Goal: Task Accomplishment & Management: Manage account settings

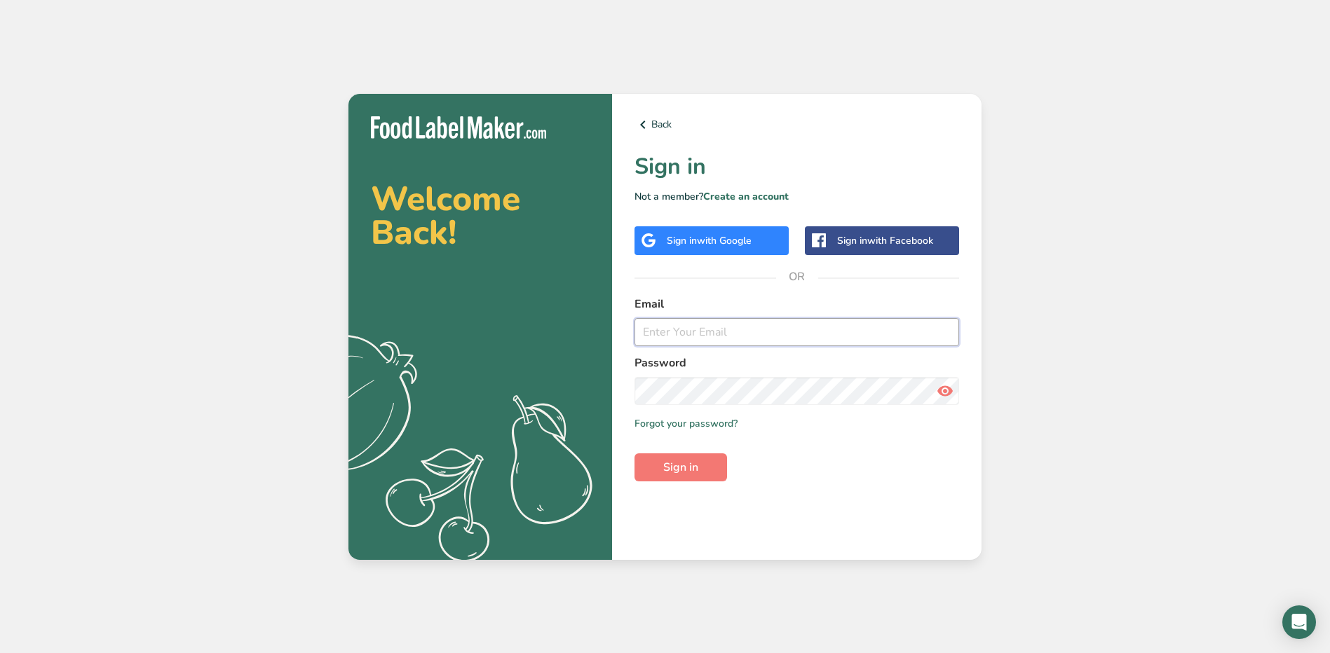
click at [659, 332] on input "email" at bounding box center [796, 332] width 325 height 28
type input "jhael.carrillo@stonybrookmedicine.edu"
click at [634, 453] on button "Sign in" at bounding box center [680, 467] width 93 height 28
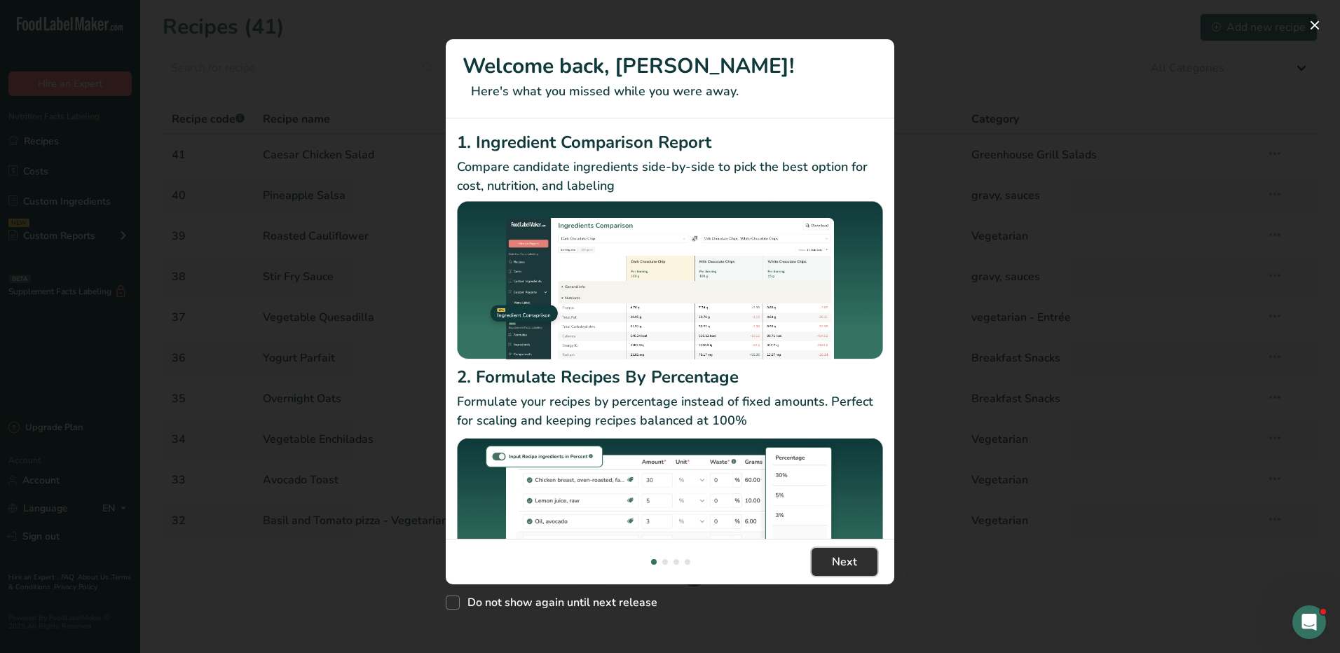
click at [860, 564] on button "Next" at bounding box center [845, 562] width 66 height 28
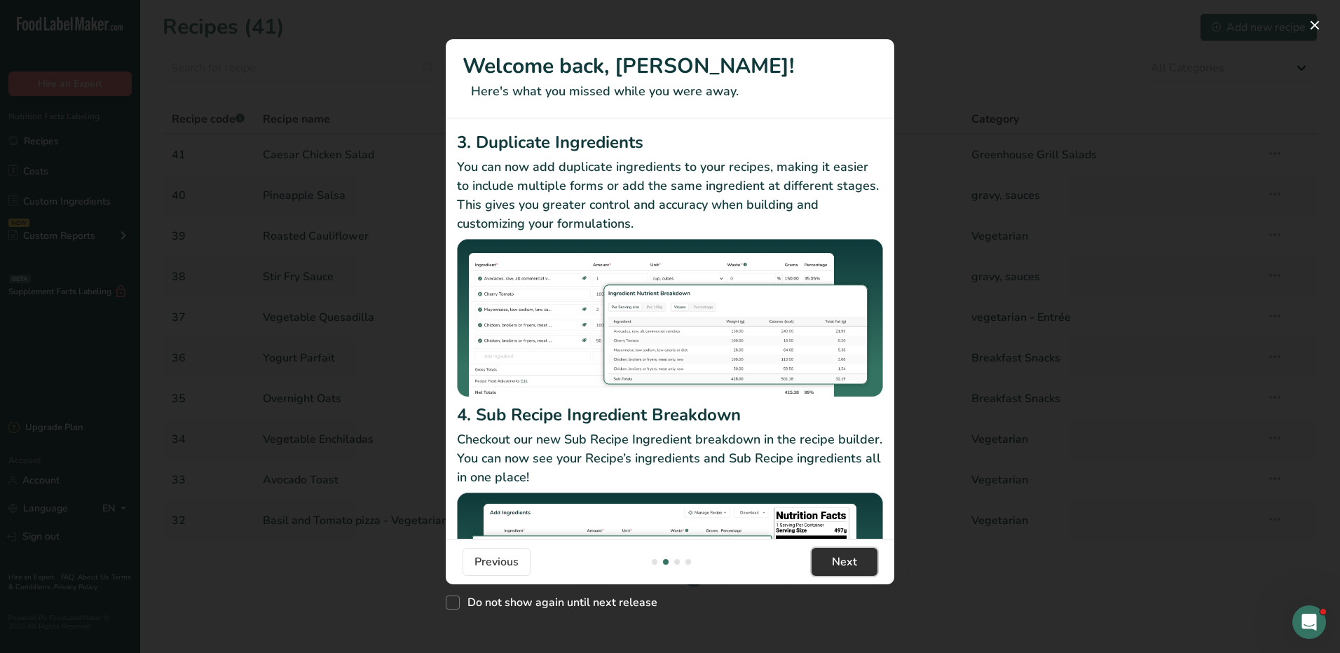
click at [860, 564] on button "Next" at bounding box center [845, 562] width 66 height 28
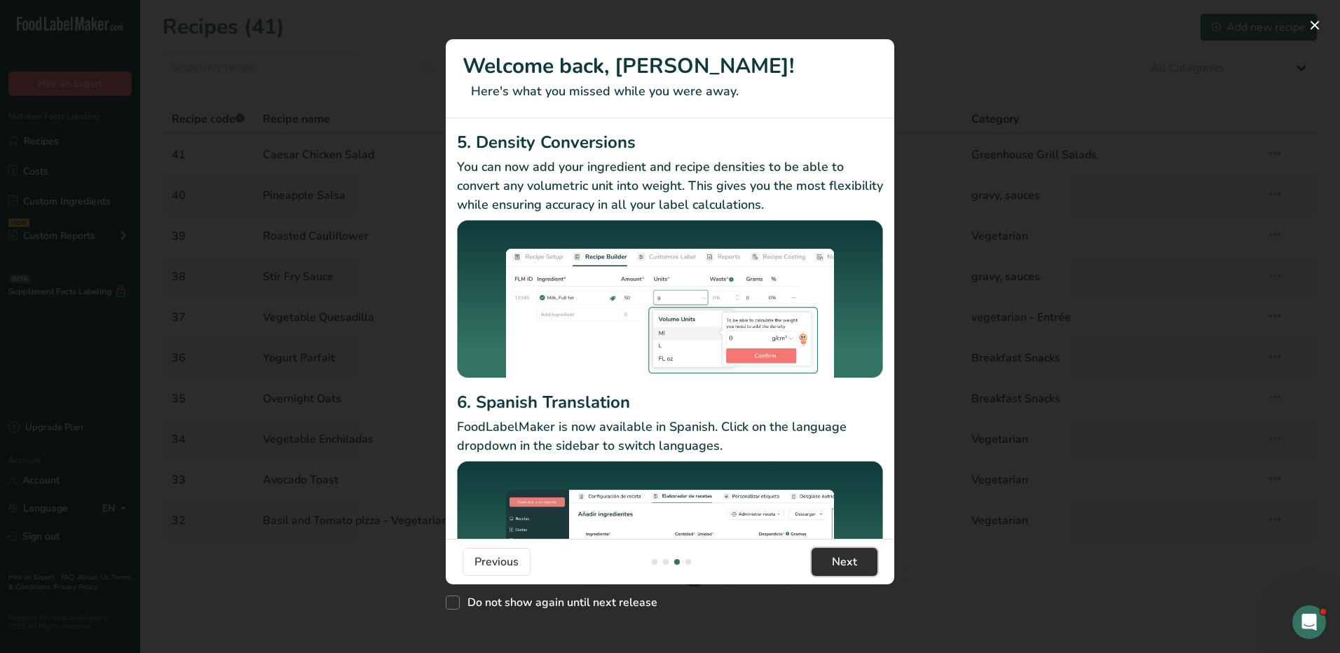
click at [860, 564] on button "Next" at bounding box center [845, 562] width 66 height 28
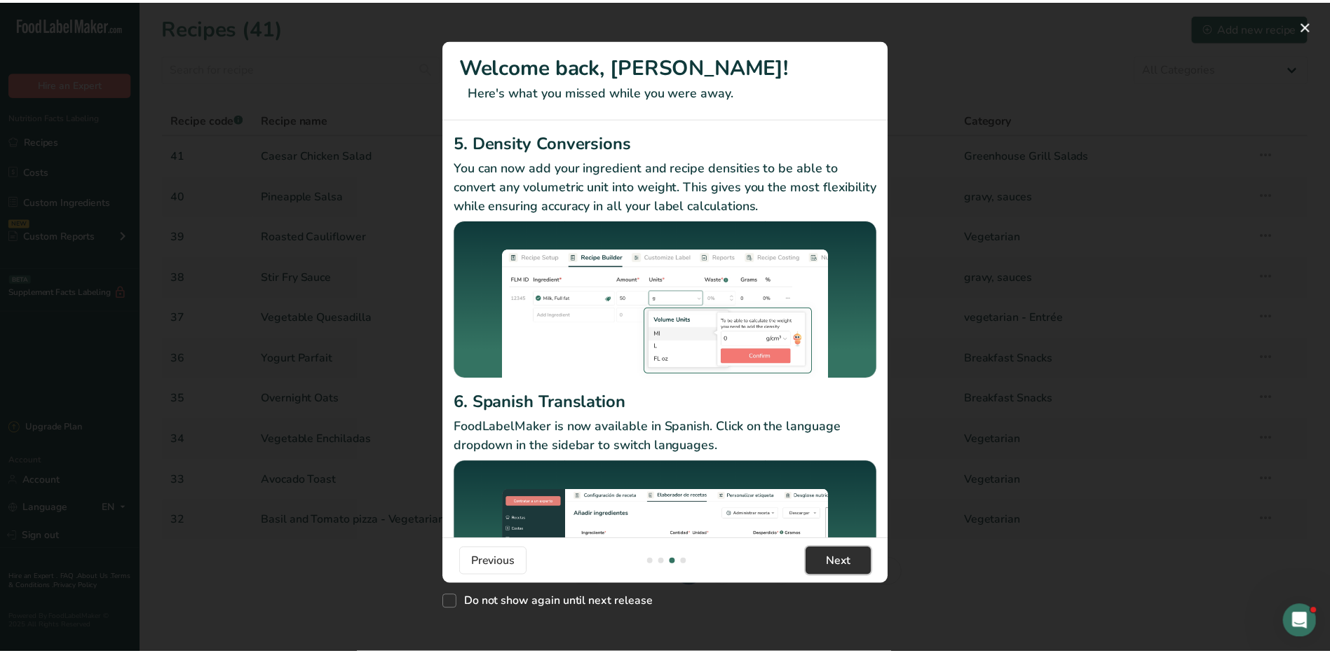
scroll to position [0, 1346]
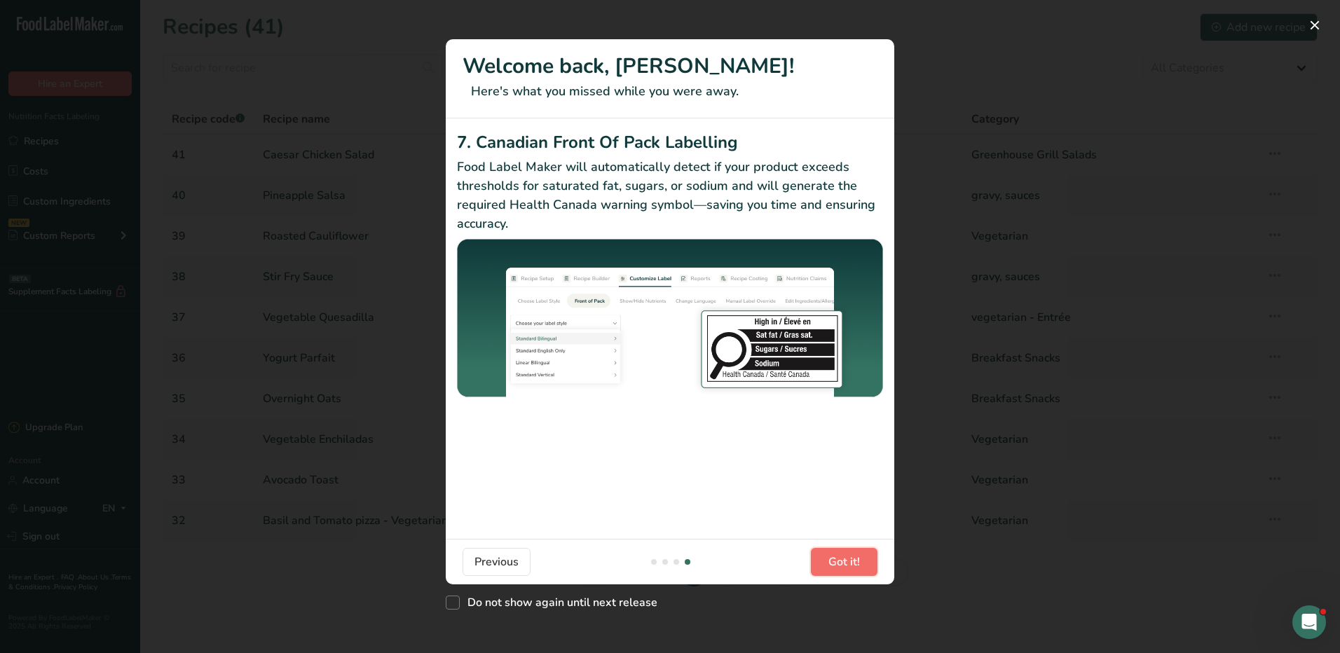
click at [860, 564] on button "Got it!" at bounding box center [844, 562] width 67 height 28
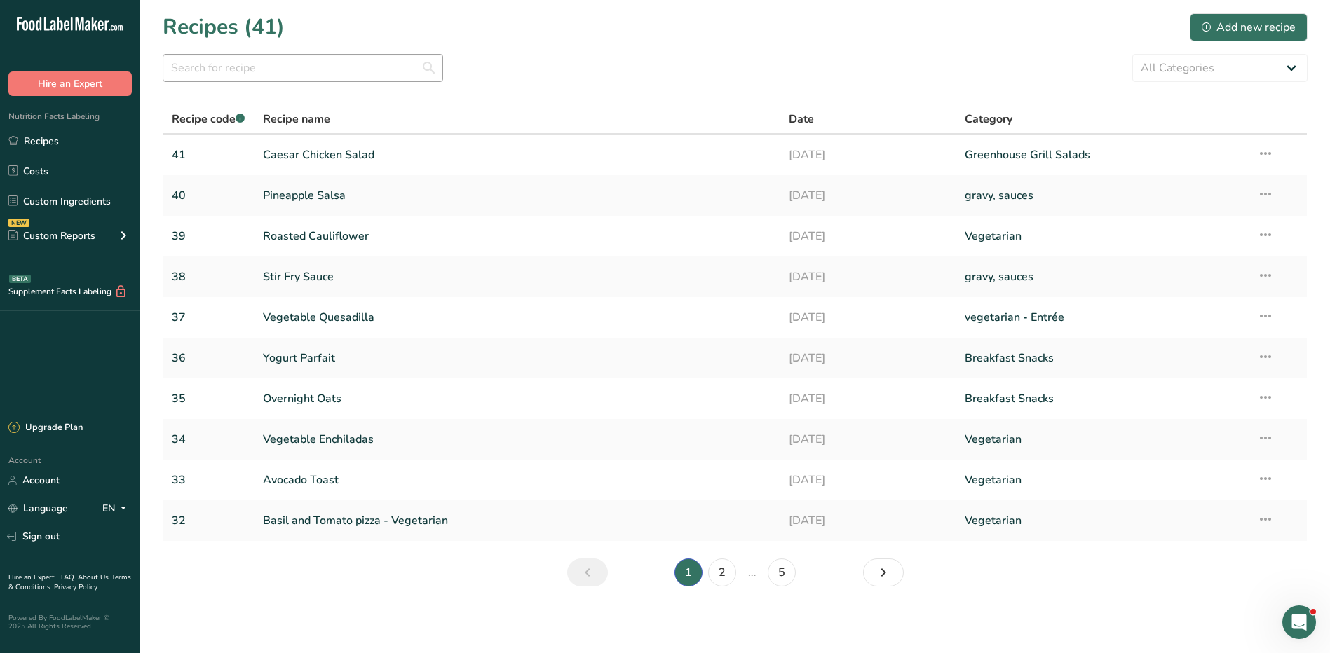
scroll to position [1, 0]
click at [277, 62] on input "text" at bounding box center [303, 67] width 280 height 28
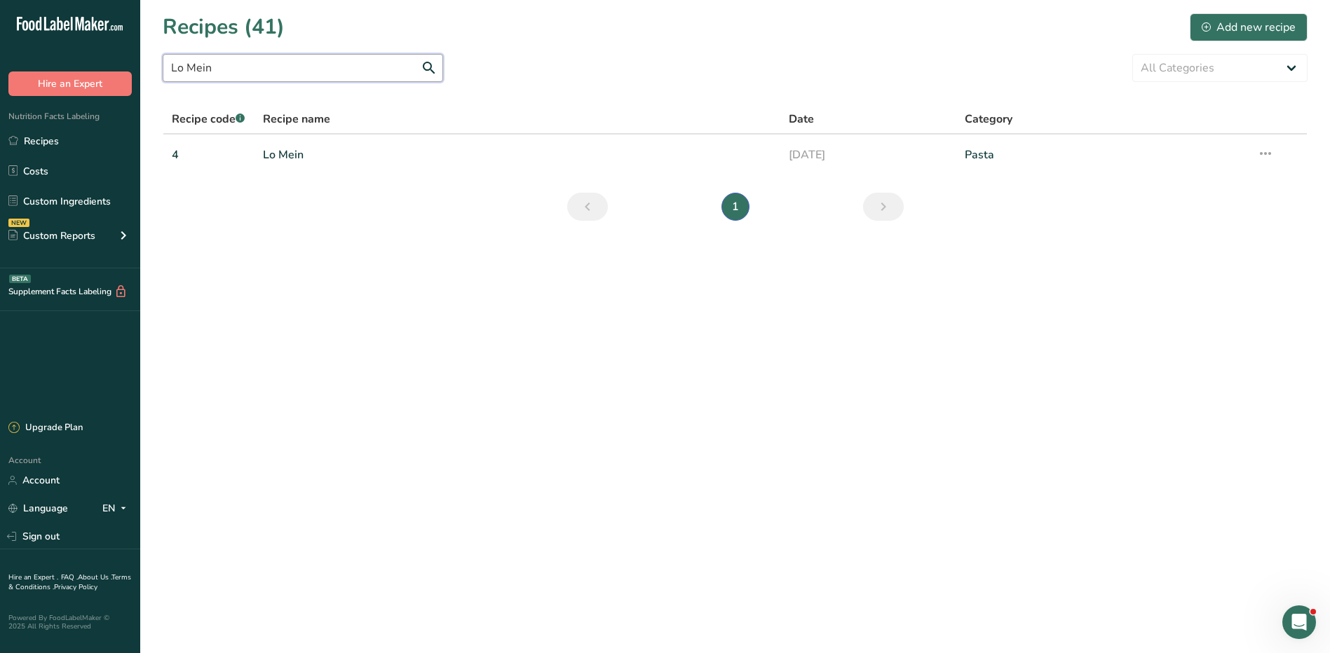
scroll to position [0, 0]
type input "Lo Mein"
click at [289, 156] on link "Lo Mein" at bounding box center [518, 154] width 510 height 29
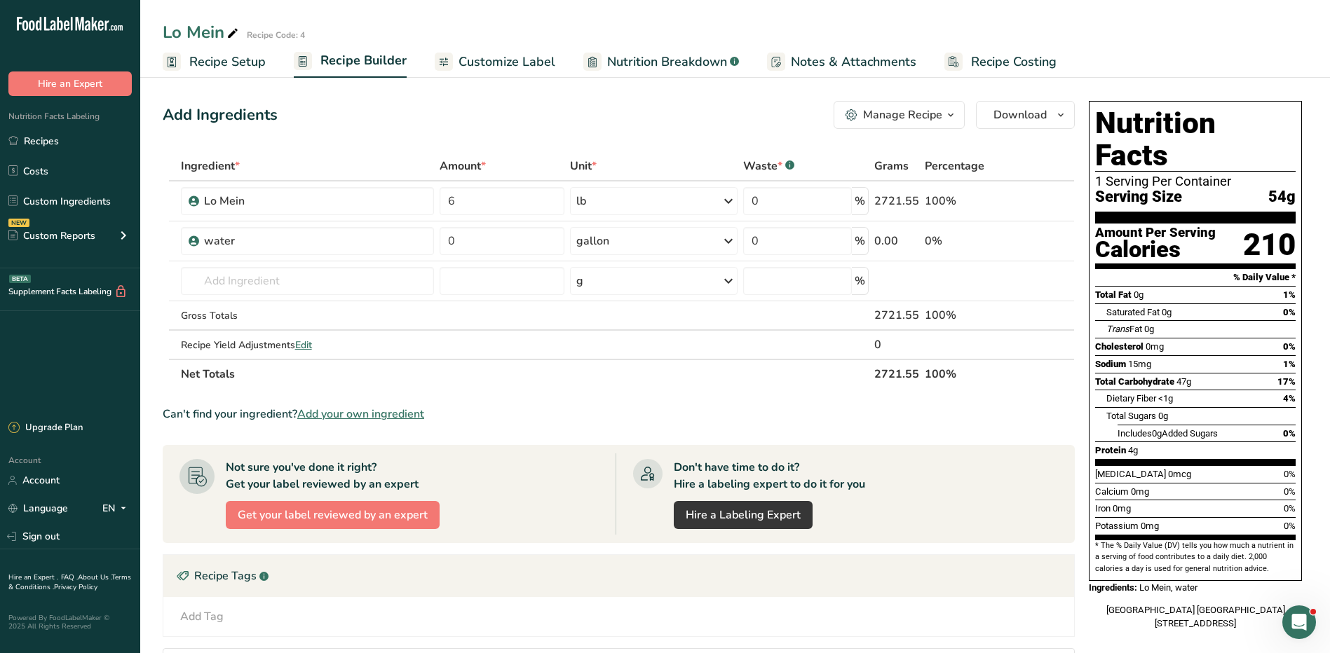
click at [909, 114] on div "Manage Recipe" at bounding box center [902, 115] width 79 height 17
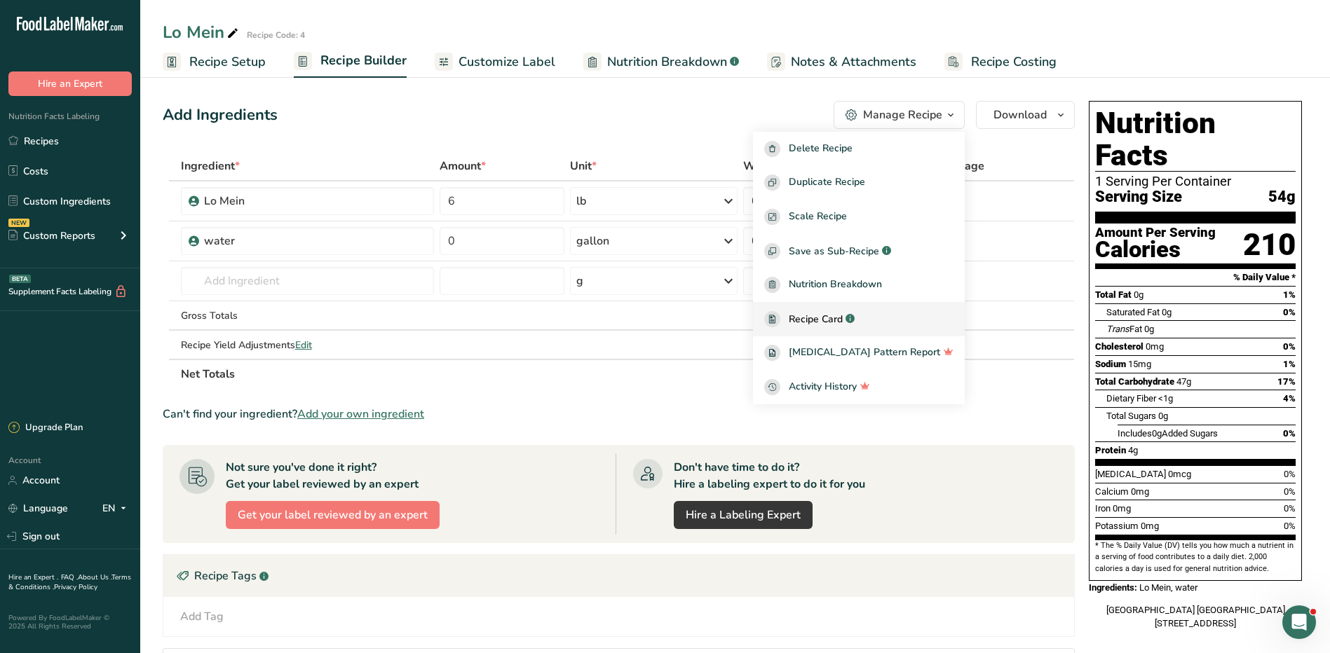
click at [835, 320] on span "Recipe Card" at bounding box center [816, 319] width 54 height 15
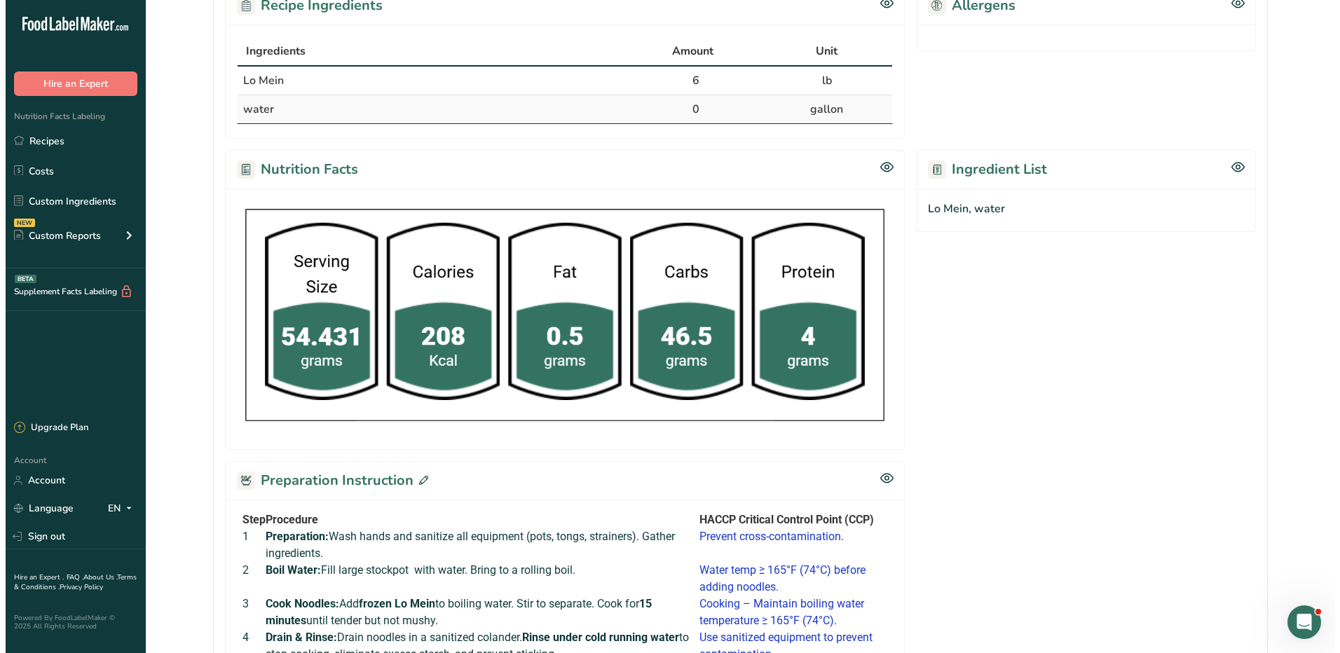
scroll to position [517, 0]
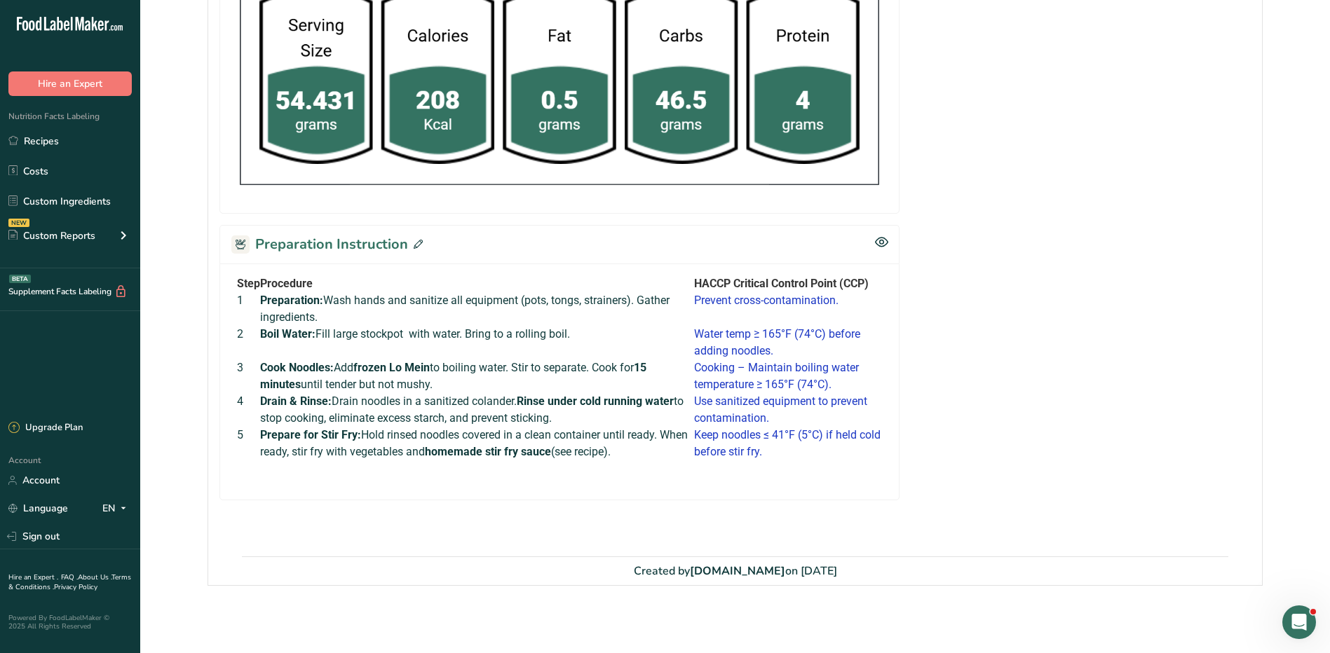
click at [408, 243] on span at bounding box center [415, 244] width 15 height 21
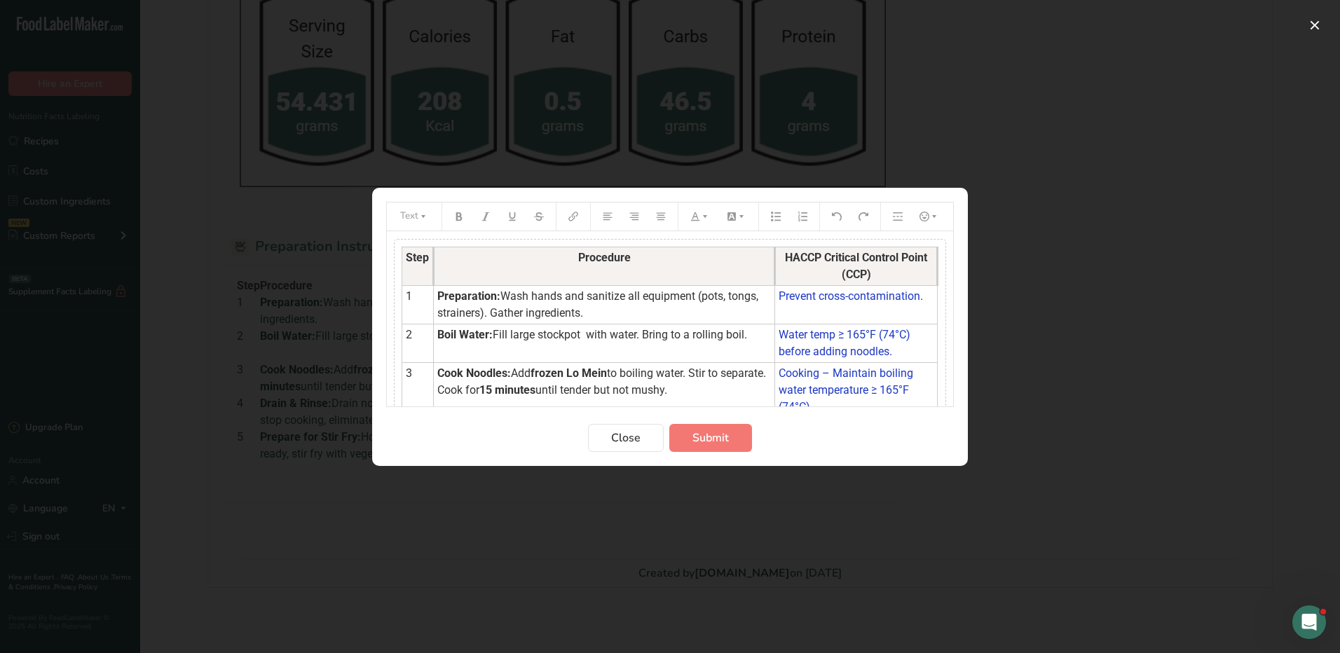
click at [614, 369] on span "to boiling water. Stir to separate. Cook for" at bounding box center [603, 382] width 332 height 30
click at [711, 441] on span "Submit" at bounding box center [711, 438] width 36 height 17
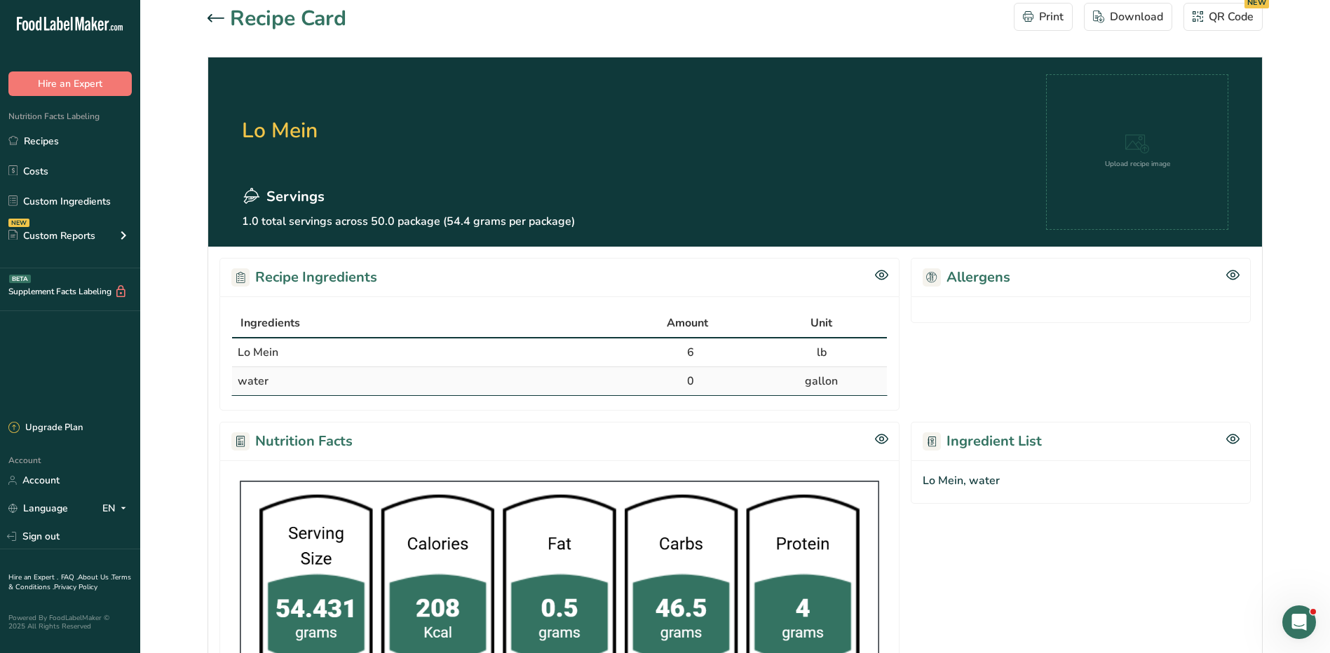
scroll to position [0, 0]
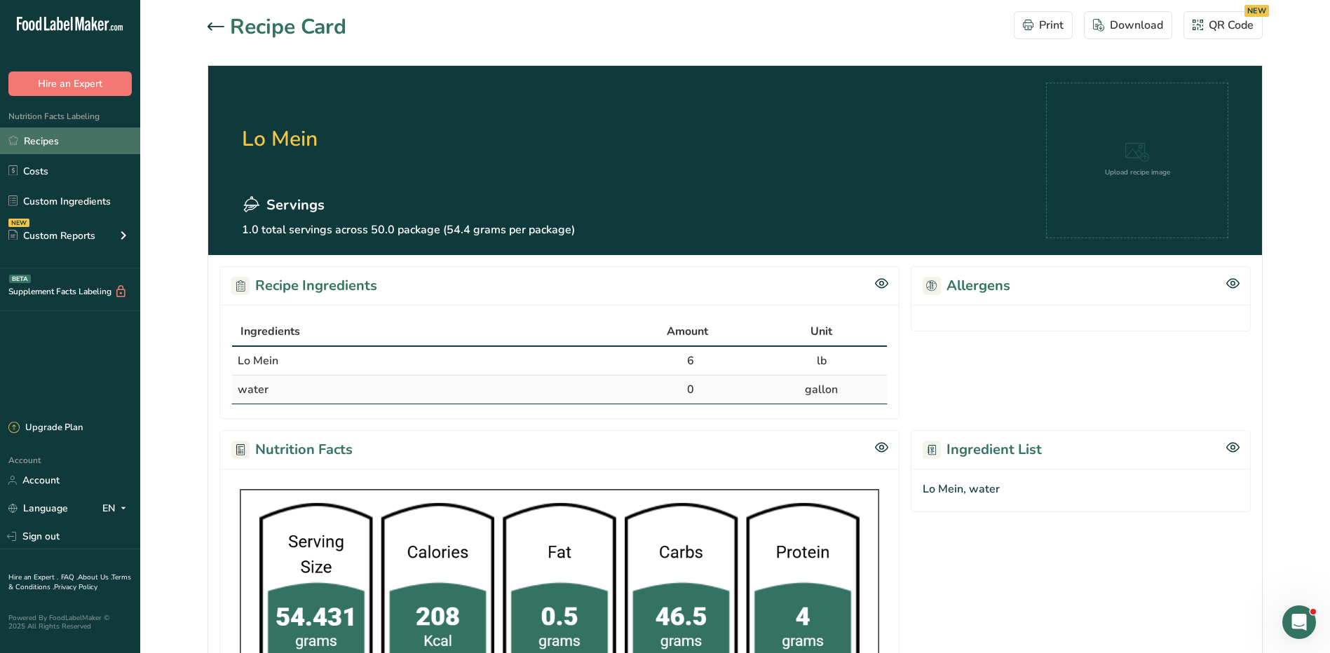
click at [26, 145] on link "Recipes" at bounding box center [70, 141] width 140 height 27
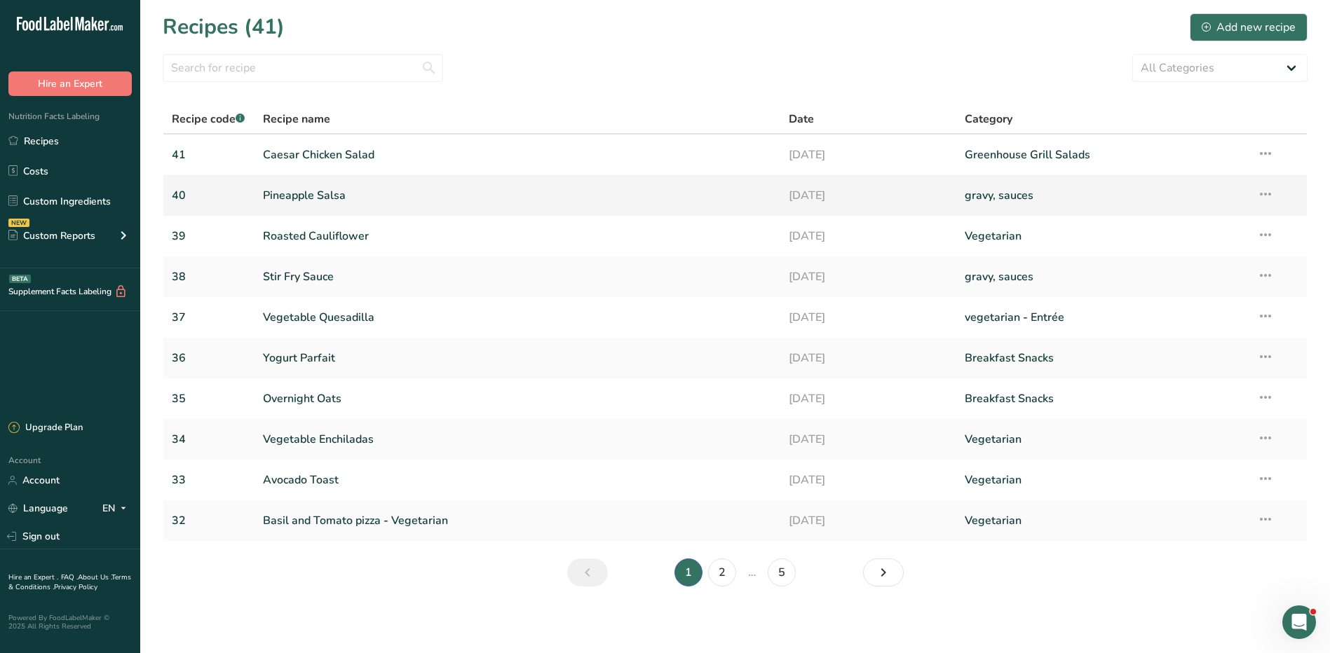
click at [329, 197] on link "Pineapple Salsa" at bounding box center [518, 195] width 510 height 29
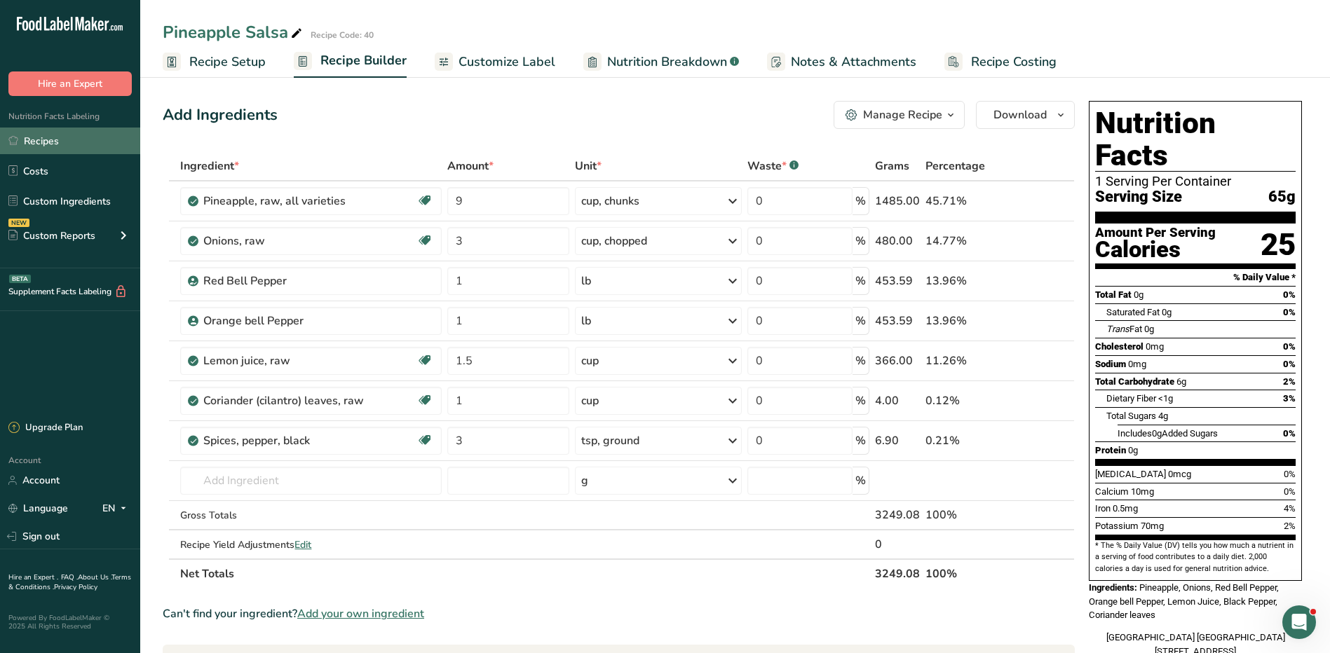
click at [81, 131] on link "Recipes" at bounding box center [70, 141] width 140 height 27
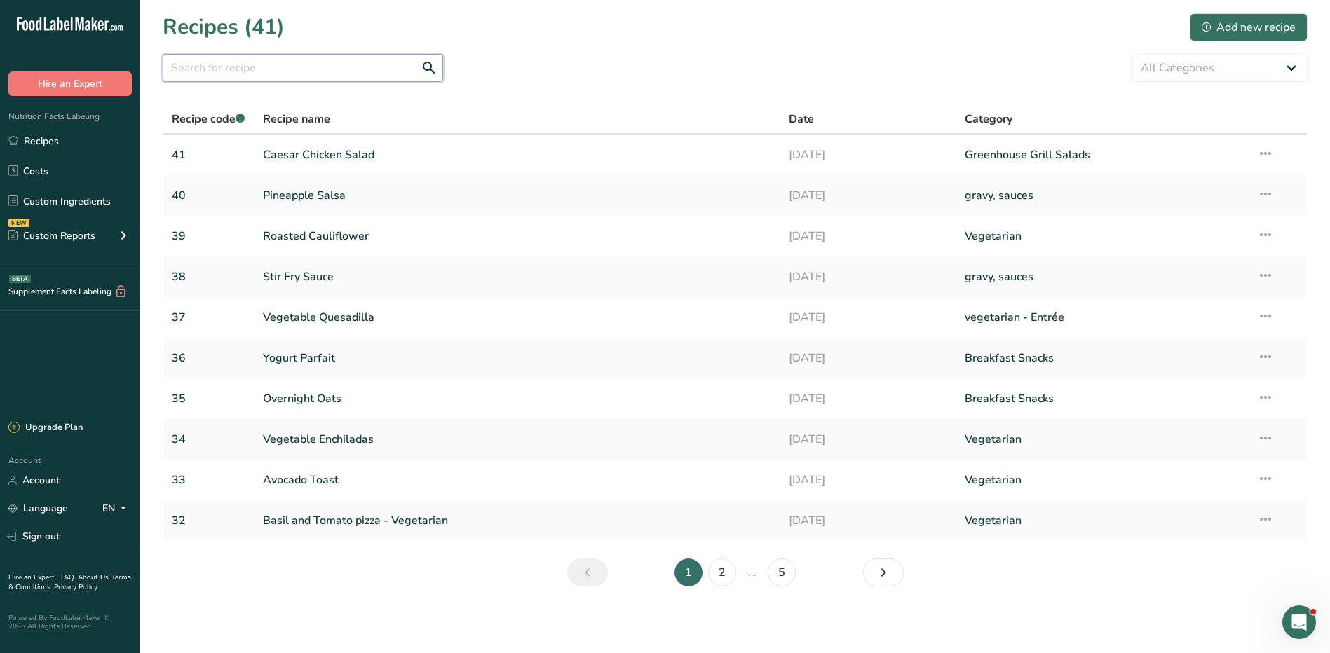
click at [243, 64] on input "text" at bounding box center [303, 68] width 280 height 28
type input "swee"
click at [289, 154] on link "Caesar Chicken Salad" at bounding box center [518, 154] width 510 height 29
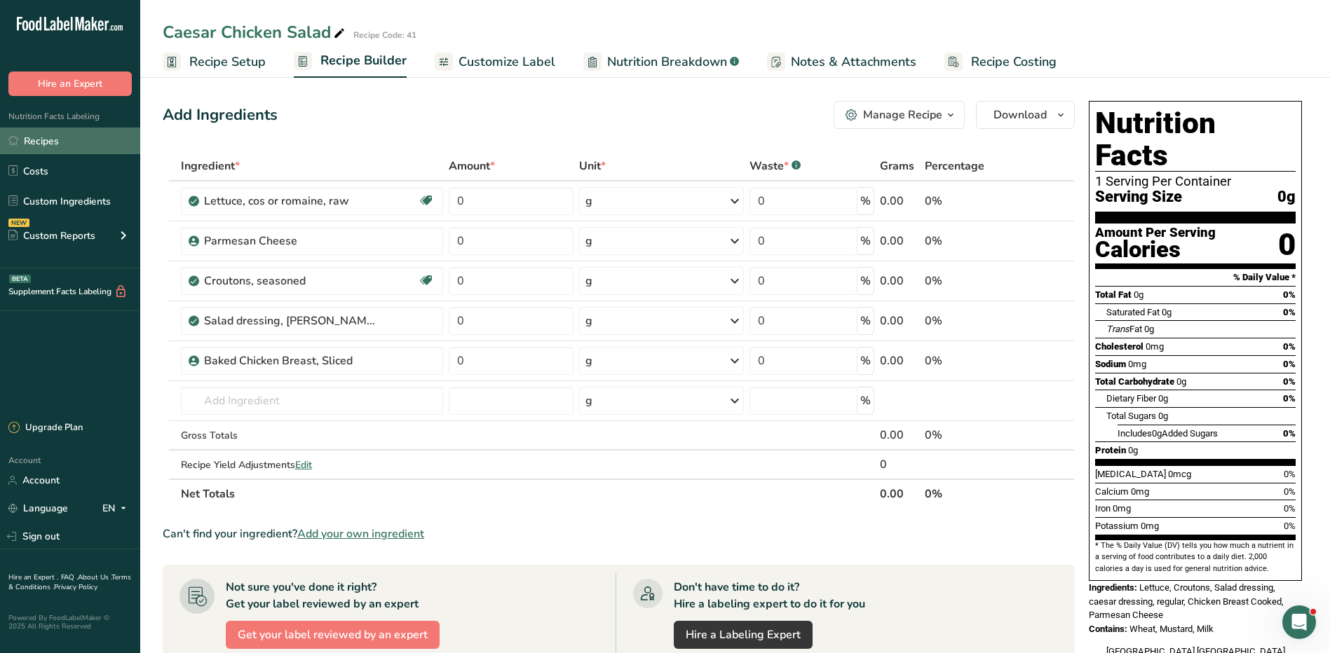
click at [79, 135] on link "Recipes" at bounding box center [70, 141] width 140 height 27
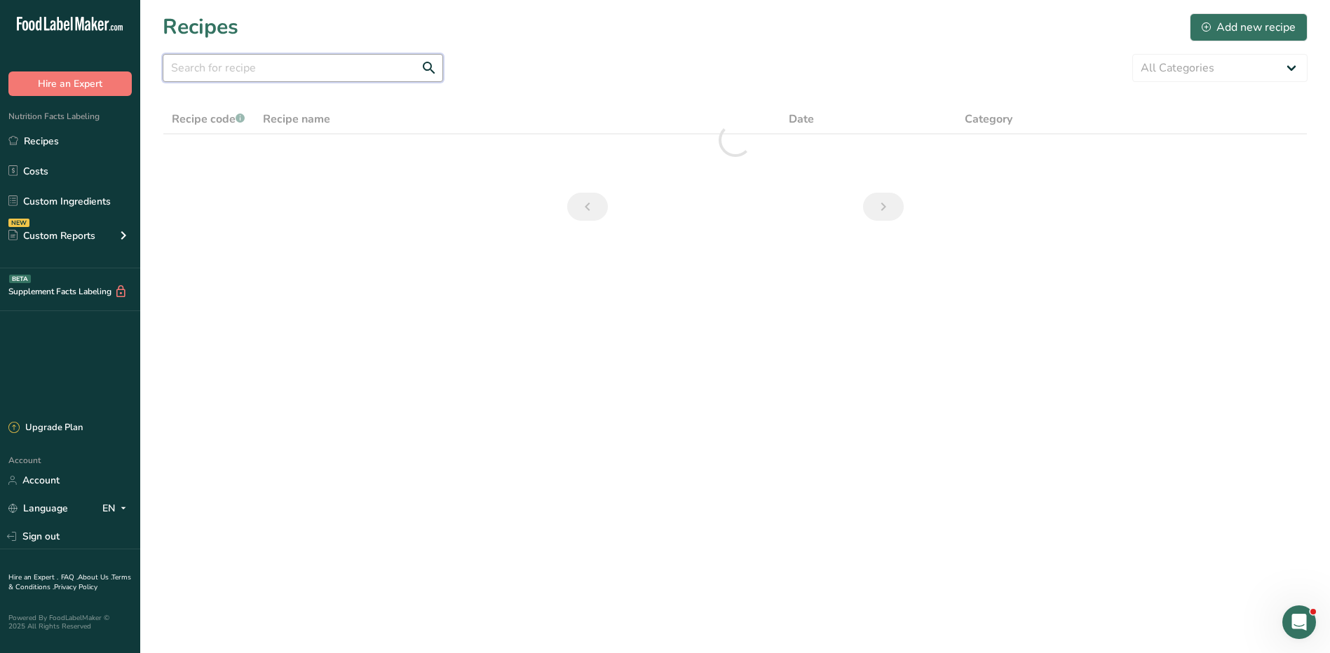
click at [217, 64] on input "text" at bounding box center [303, 68] width 280 height 28
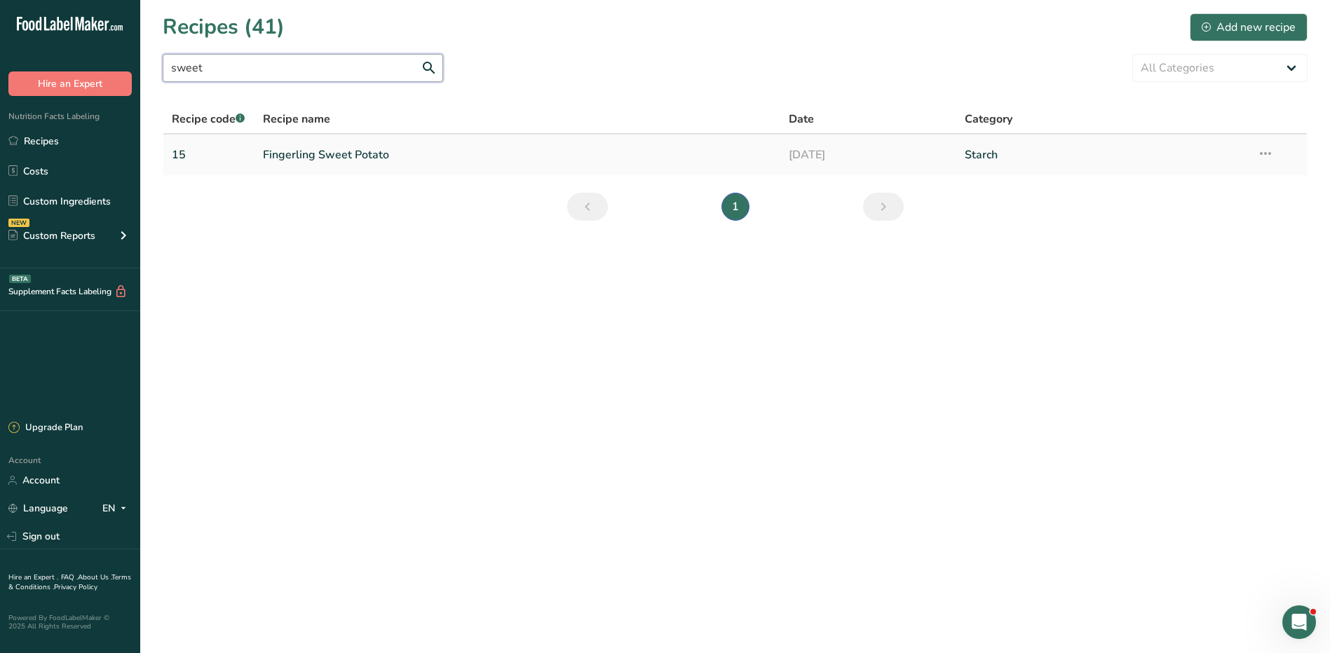
type input "sweet"
click at [349, 153] on link "Fingerling Sweet Potato" at bounding box center [518, 154] width 510 height 29
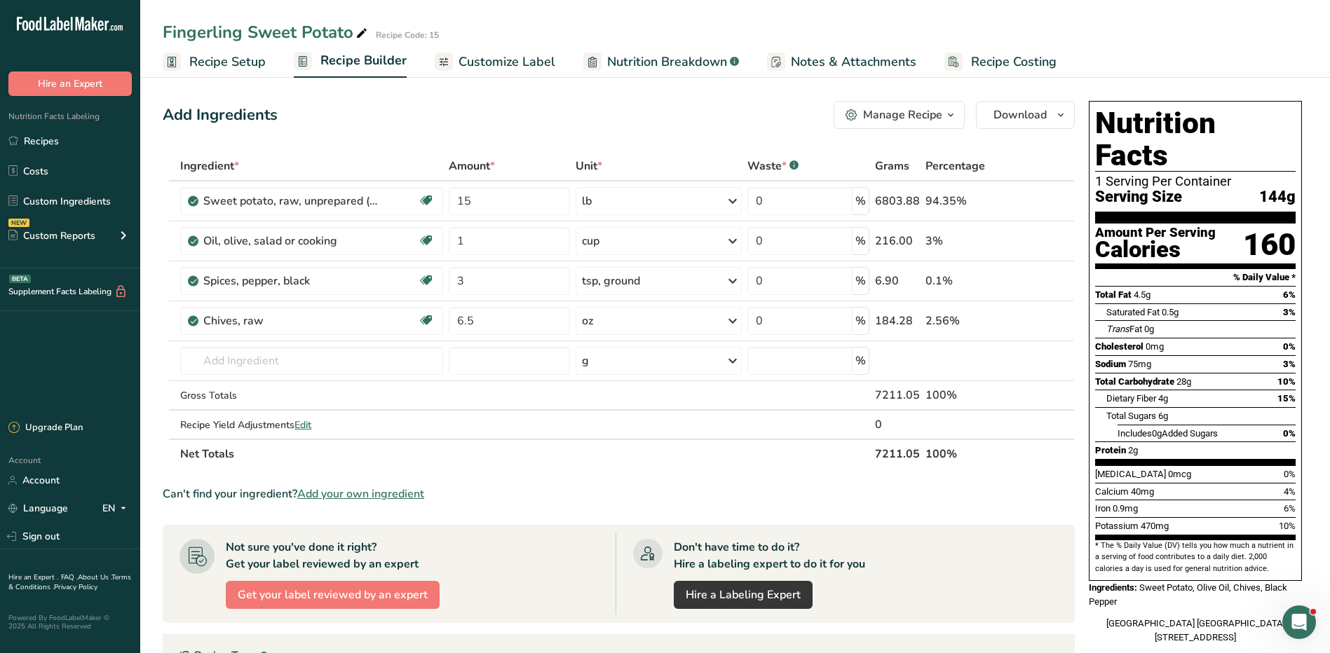
click at [925, 116] on div "Manage Recipe" at bounding box center [902, 115] width 79 height 17
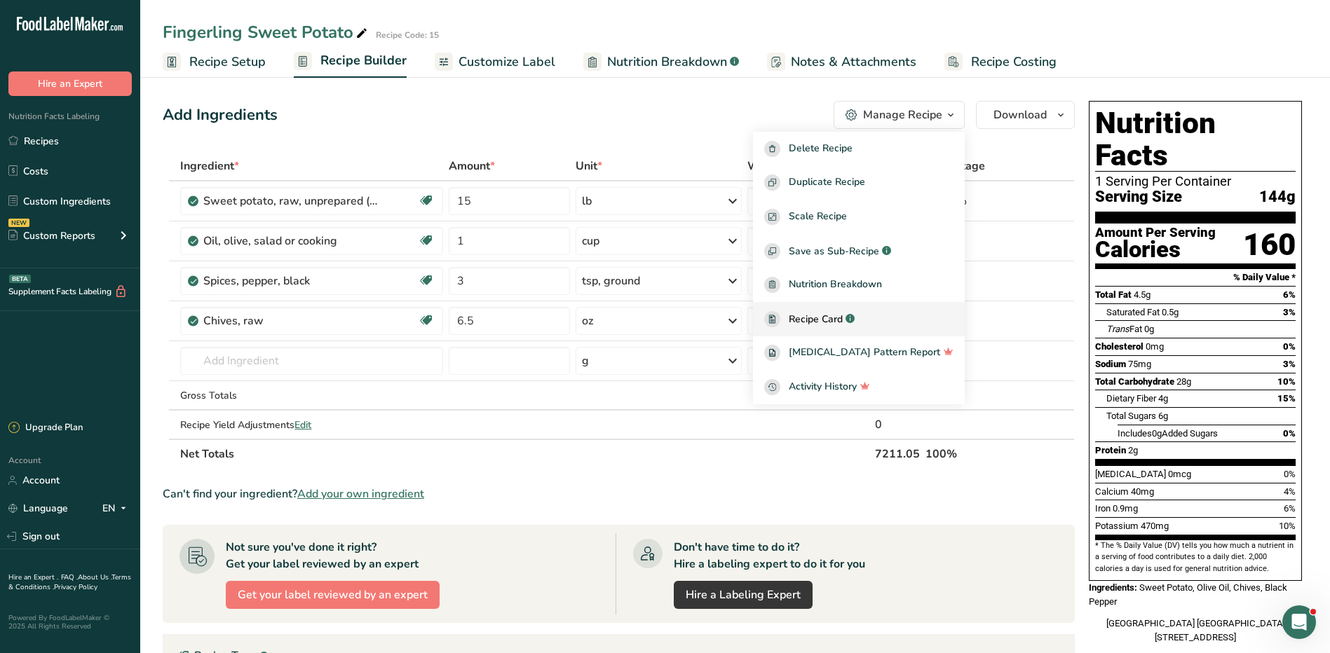
click at [843, 316] on span "Recipe Card" at bounding box center [816, 319] width 54 height 15
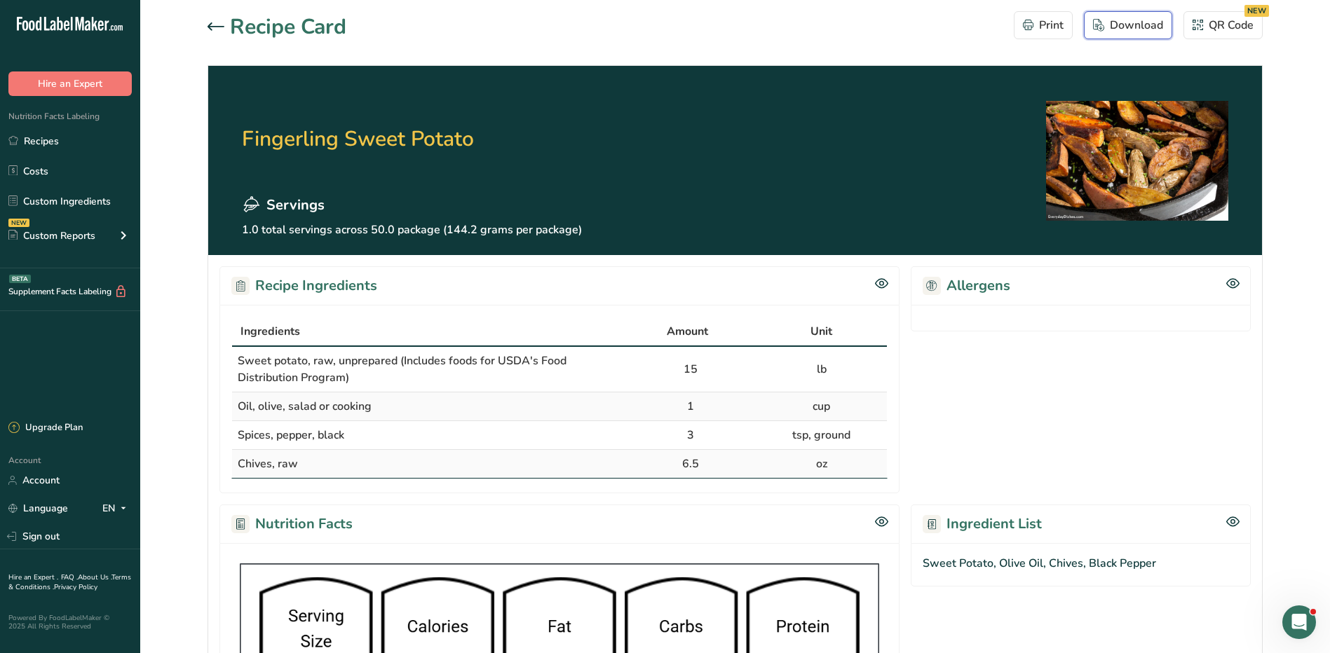
click at [1143, 29] on div "Download" at bounding box center [1128, 25] width 70 height 17
click at [26, 137] on link "Recipes" at bounding box center [70, 141] width 140 height 27
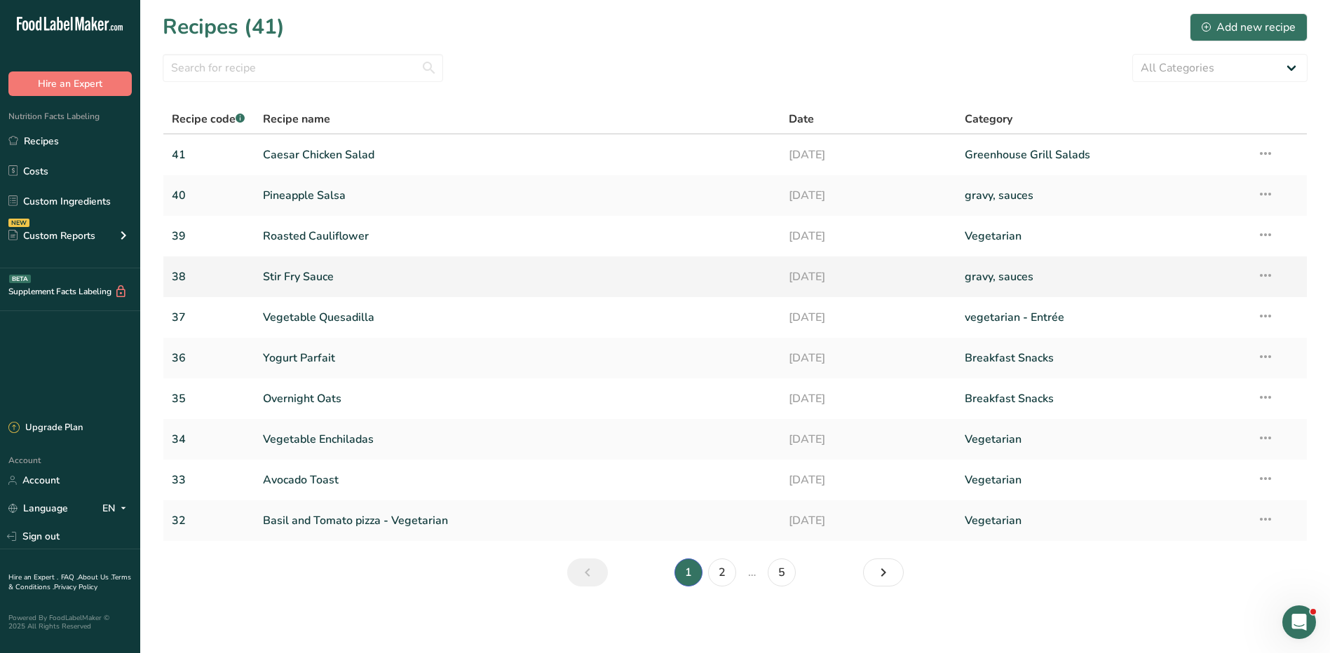
click at [309, 284] on link "Stir Fry Sauce" at bounding box center [518, 276] width 510 height 29
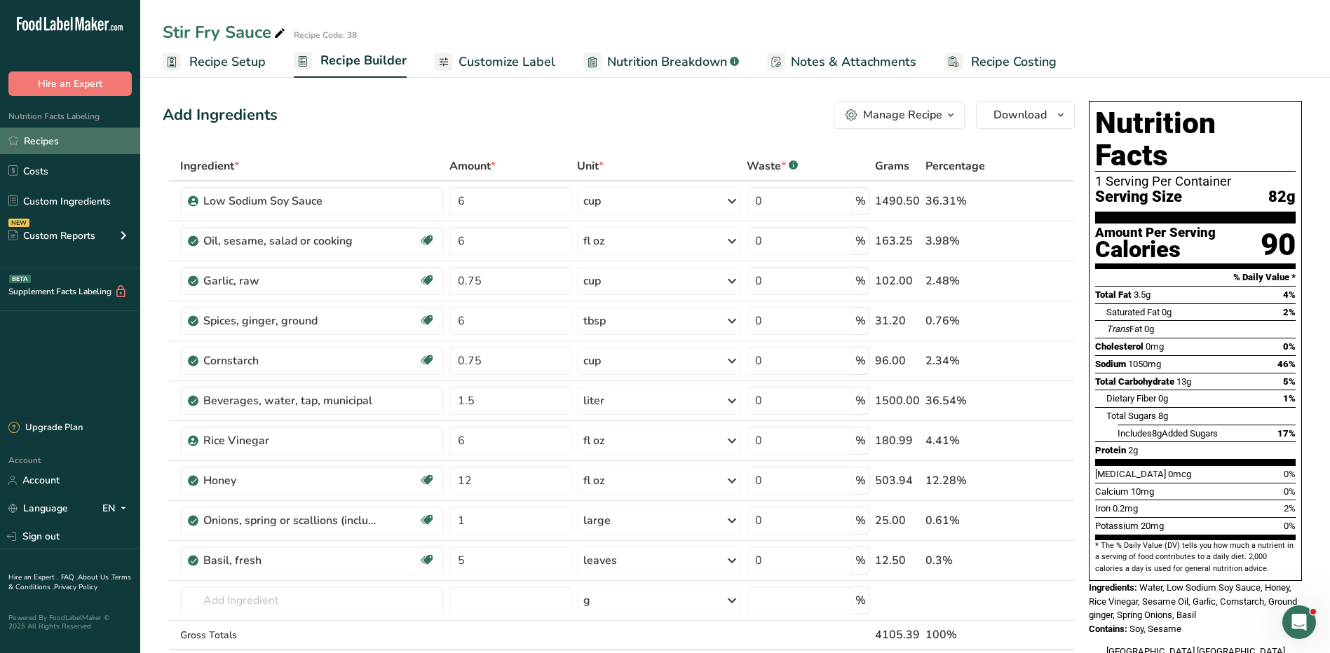
click at [48, 146] on link "Recipes" at bounding box center [70, 141] width 140 height 27
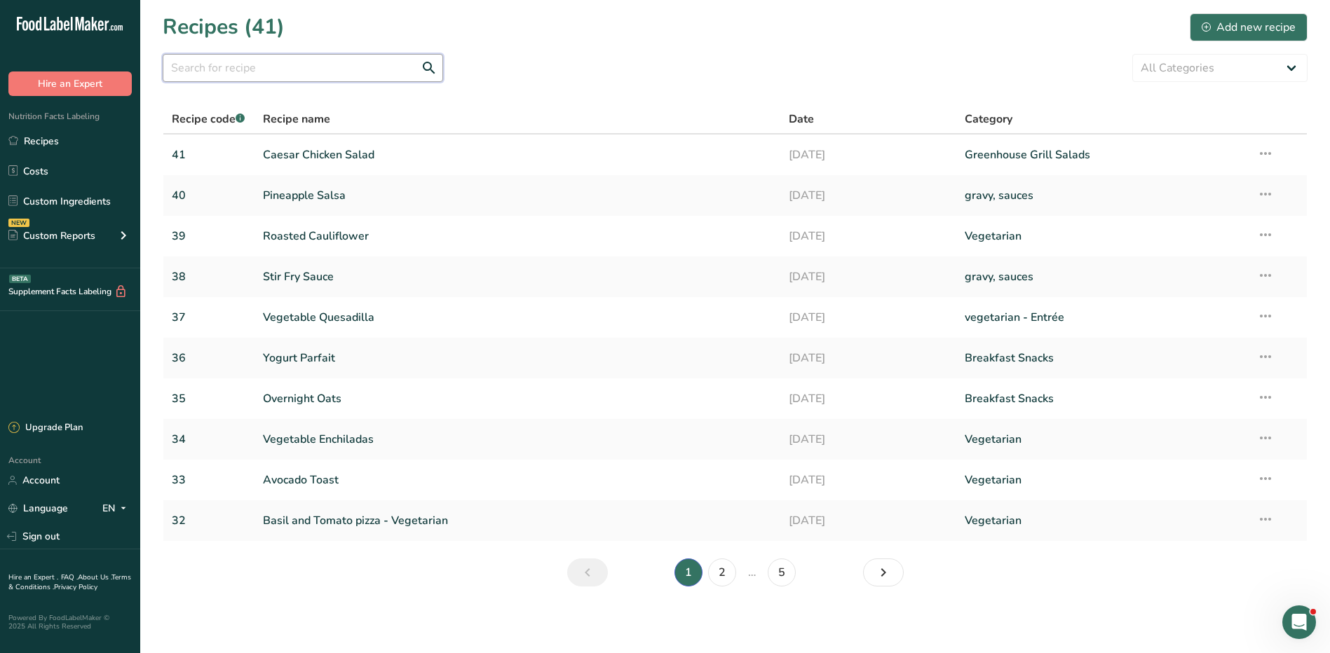
click at [203, 64] on input "text" at bounding box center [303, 68] width 280 height 28
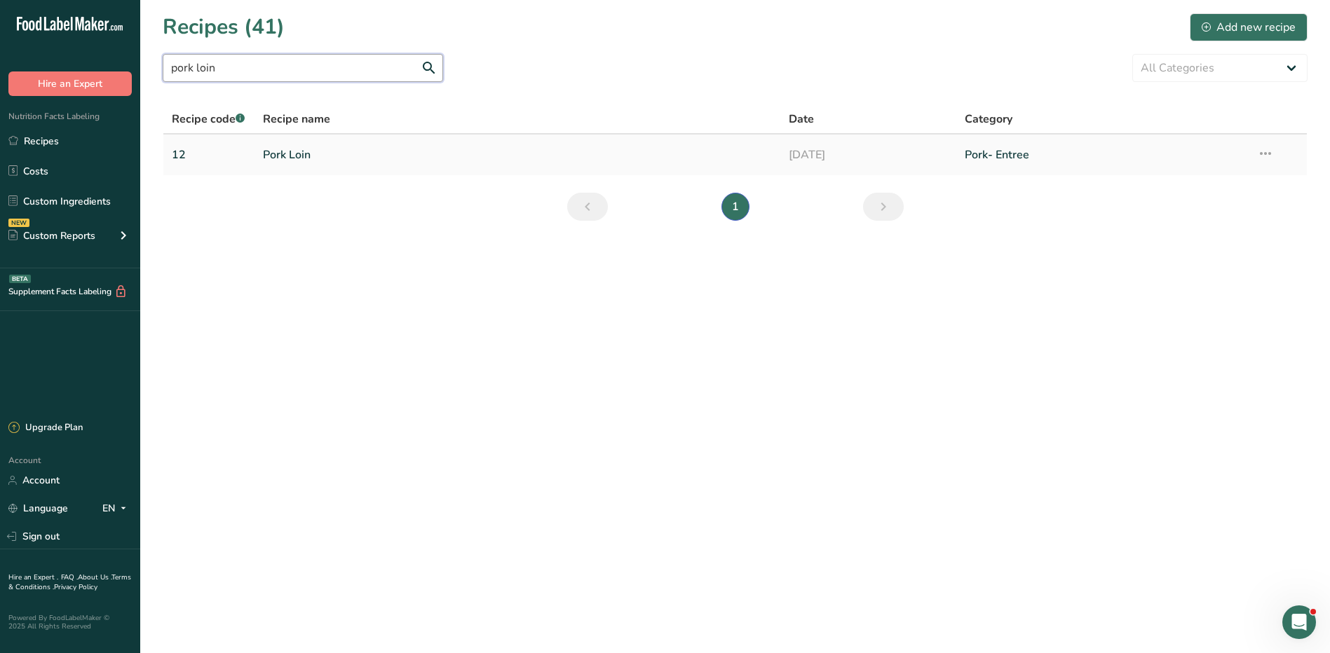
type input "pork loin"
click at [299, 151] on link "Pork Loin" at bounding box center [518, 154] width 510 height 29
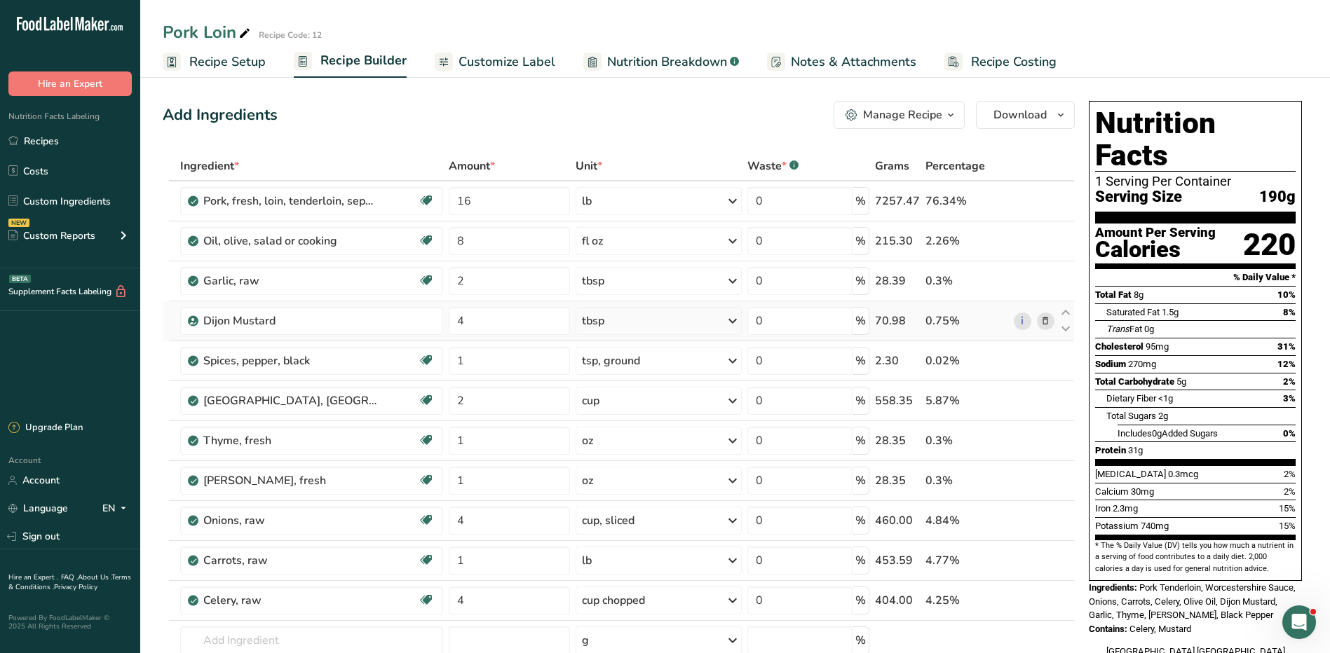
click at [1044, 321] on icon at bounding box center [1045, 321] width 10 height 15
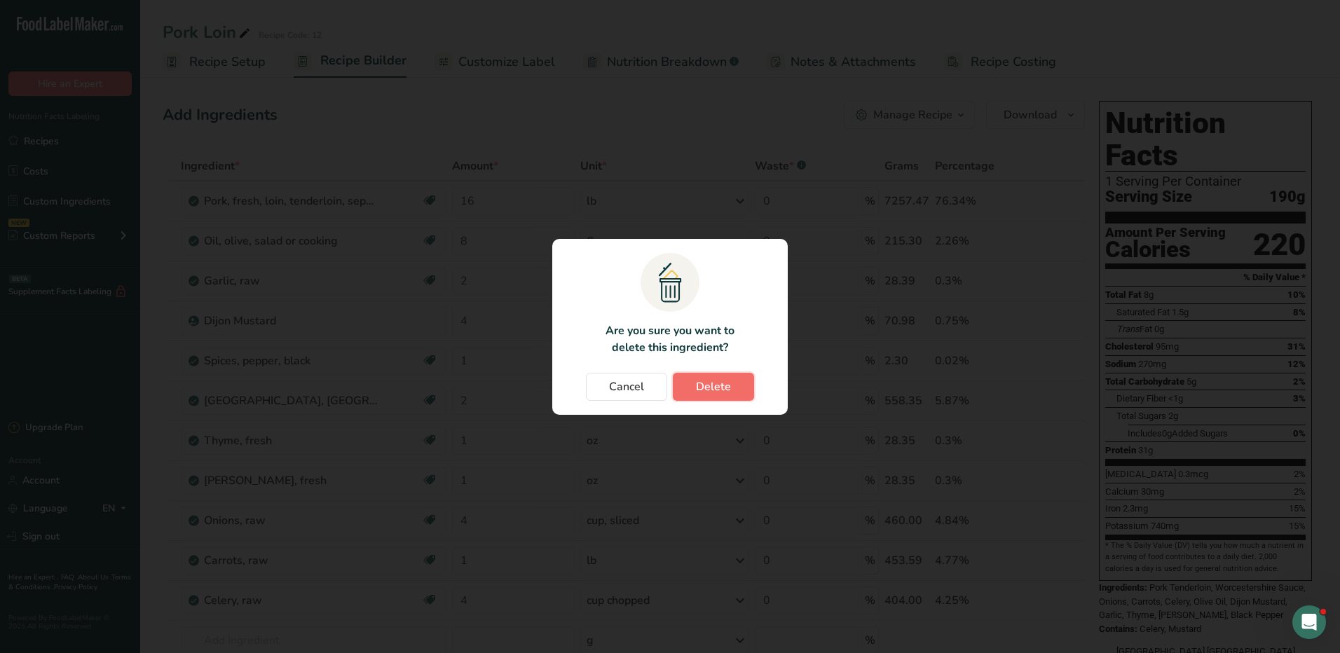
click at [704, 385] on span "Delete" at bounding box center [713, 386] width 35 height 17
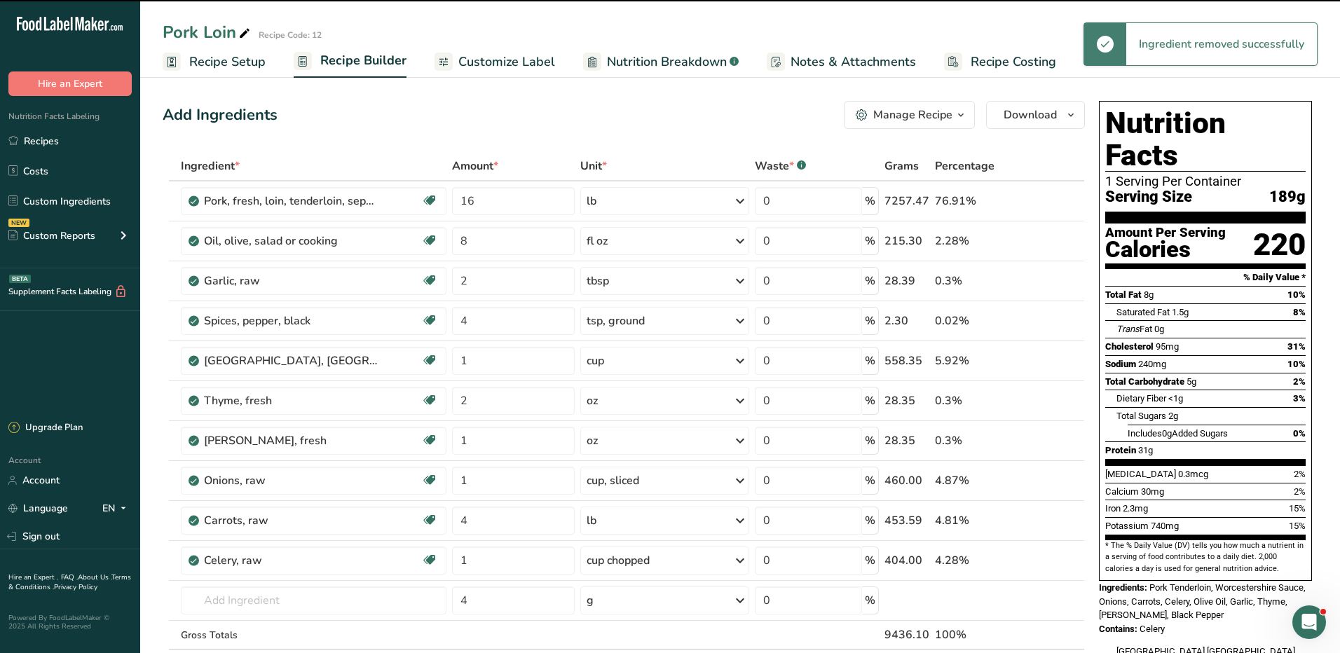
type input "1"
type input "2"
type input "1"
type input "4"
type input "1"
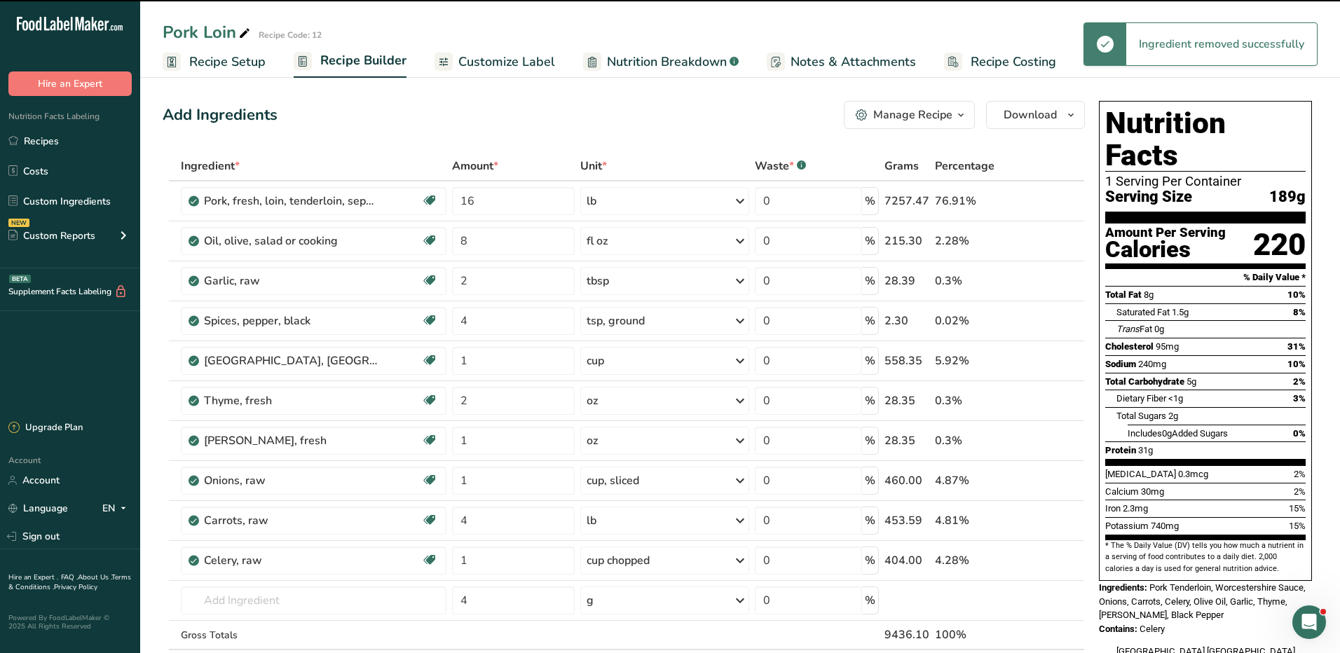
type input "4"
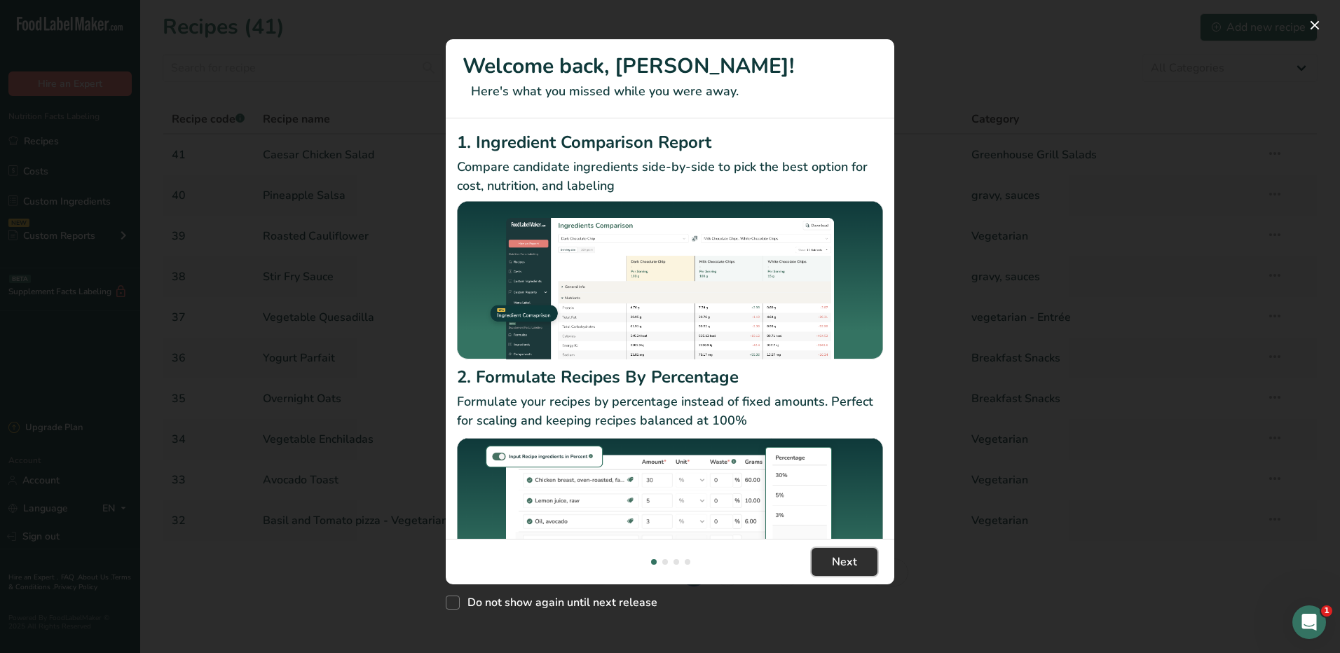
click at [858, 564] on button "Next" at bounding box center [845, 562] width 66 height 28
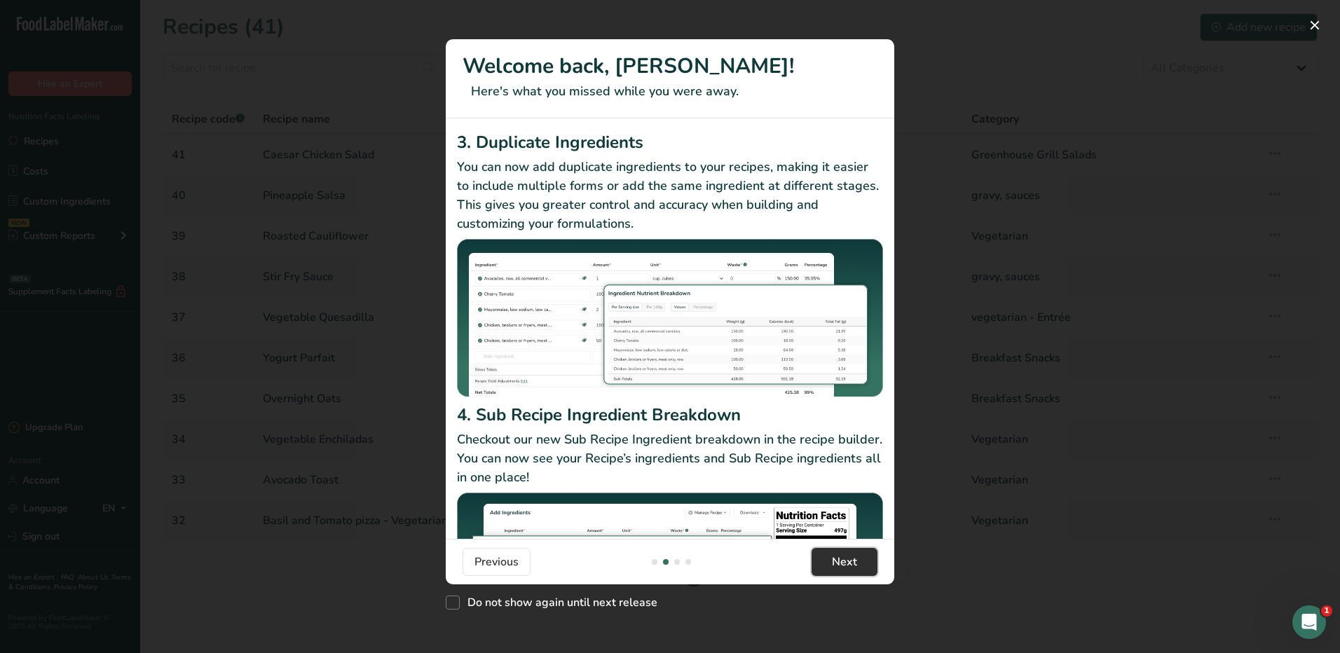
click at [858, 564] on button "Next" at bounding box center [845, 562] width 66 height 28
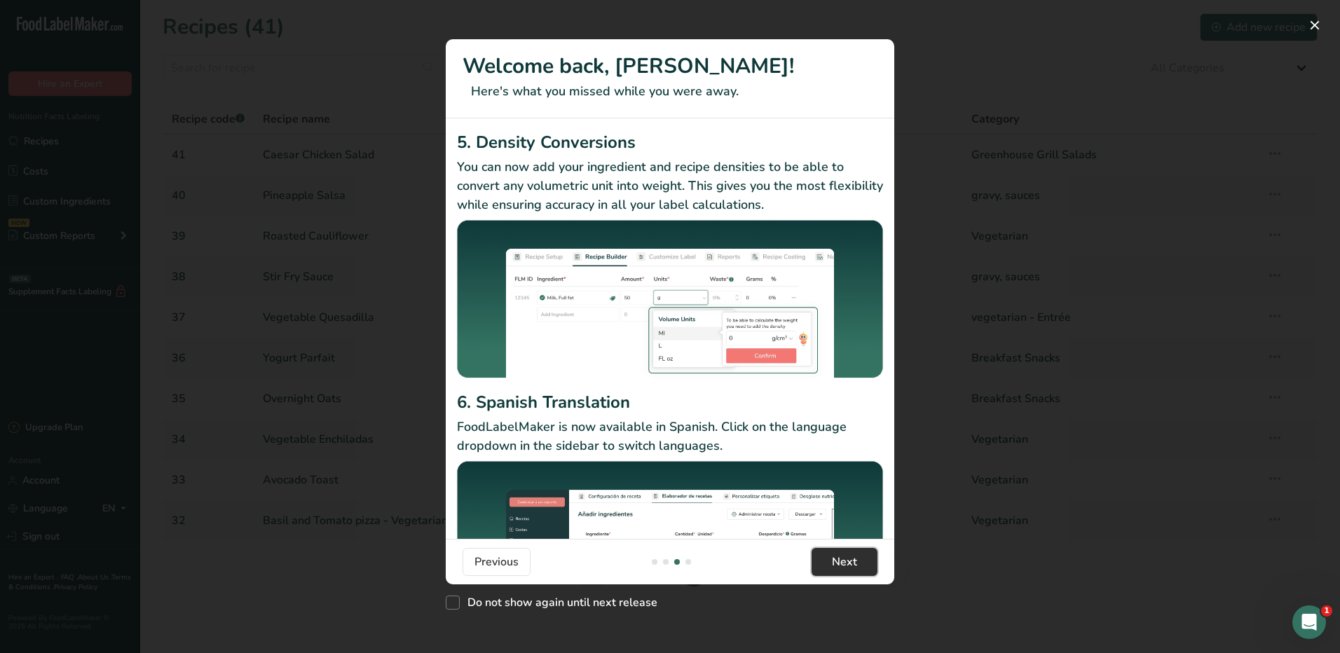
click at [858, 564] on button "Next" at bounding box center [845, 562] width 66 height 28
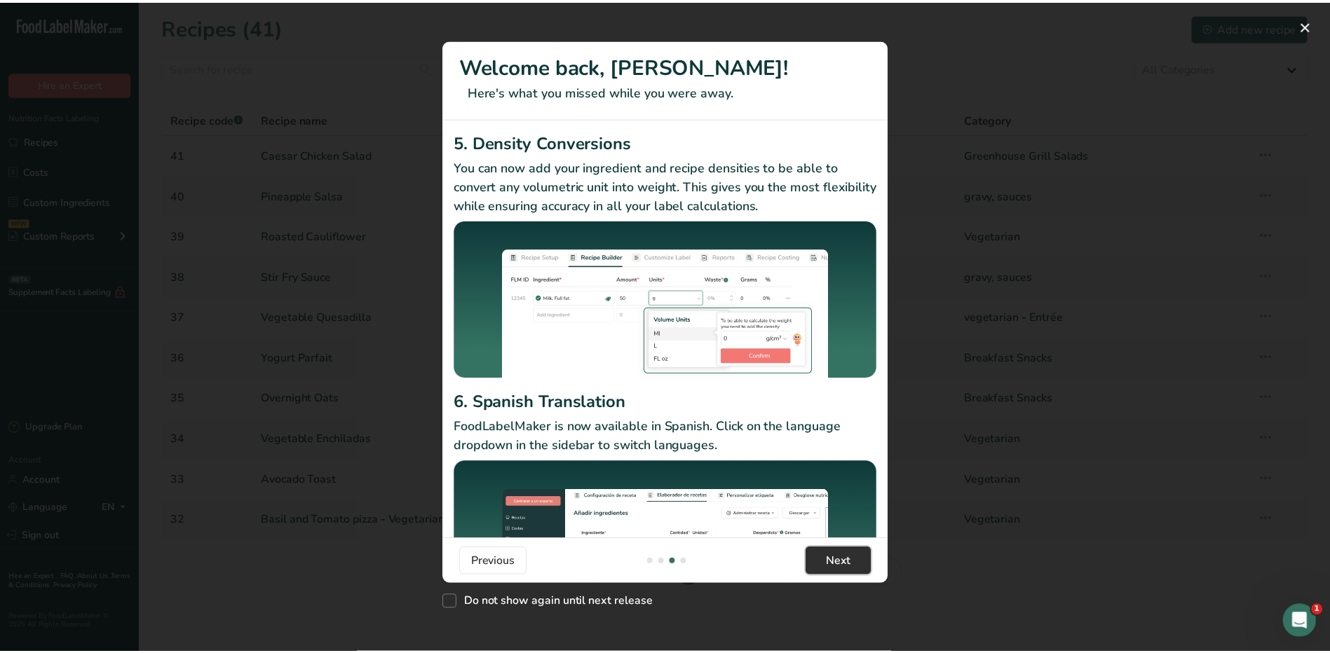
scroll to position [0, 1346]
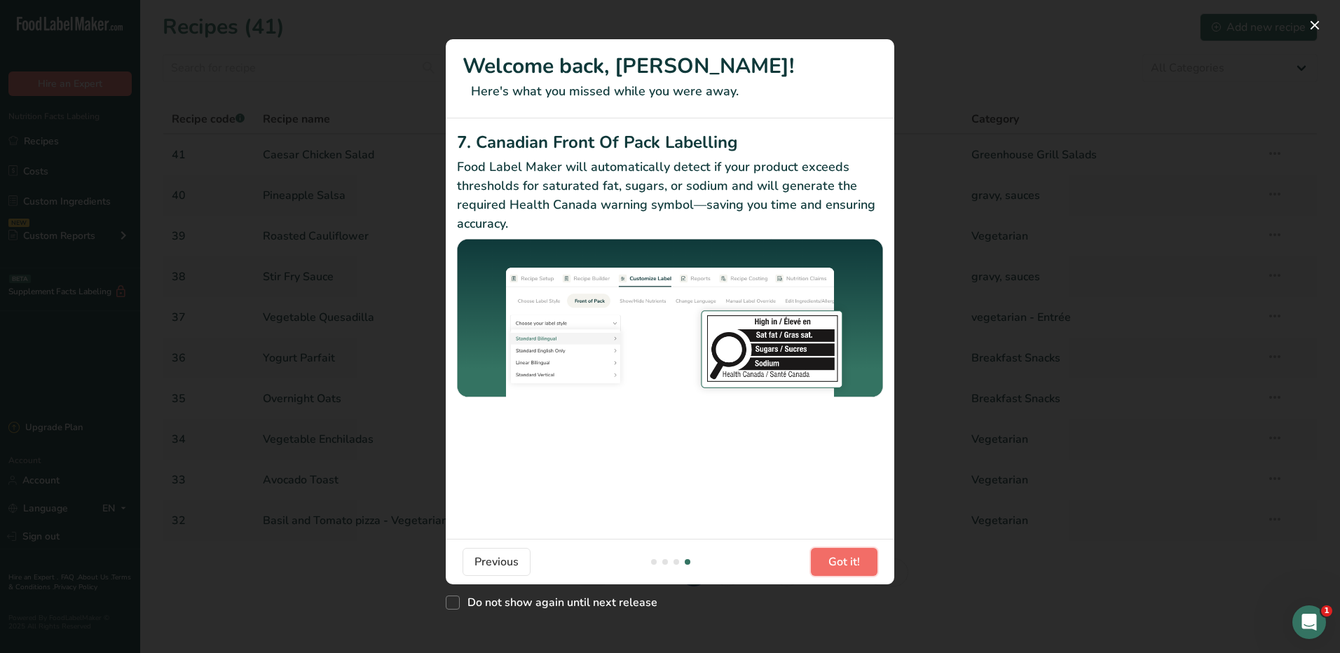
click at [858, 564] on span "Got it!" at bounding box center [844, 562] width 32 height 17
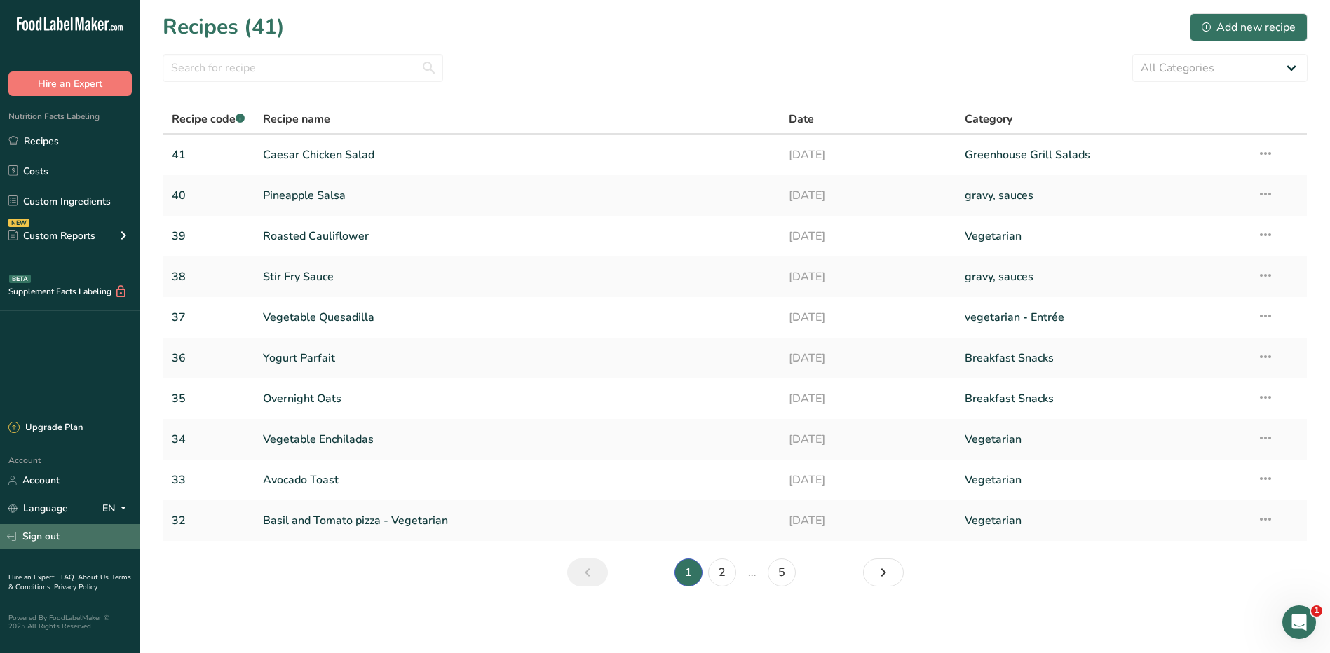
click at [47, 531] on link "Sign out" at bounding box center [70, 536] width 140 height 25
